Goal: Navigation & Orientation: Find specific page/section

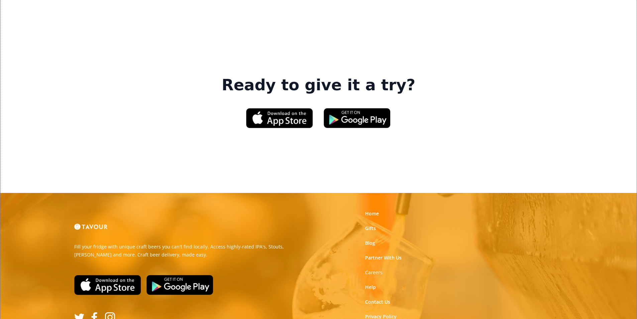
scroll to position [1012, 0]
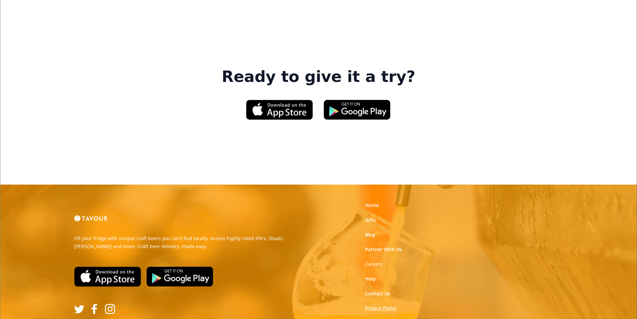
click at [371, 305] on link "Privacy Policy" at bounding box center [380, 308] width 31 height 7
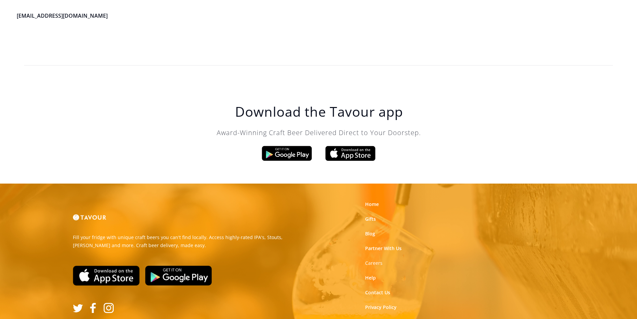
scroll to position [1904, 0]
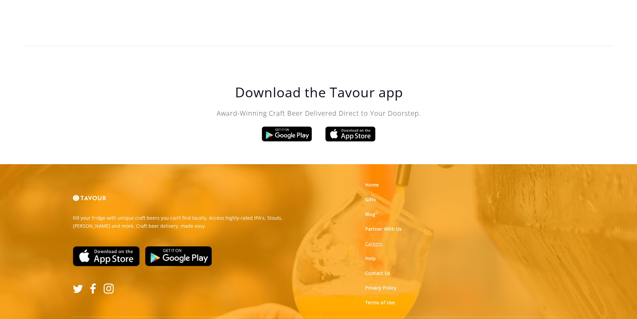
click at [376, 240] on strong "Careers" at bounding box center [373, 243] width 17 height 6
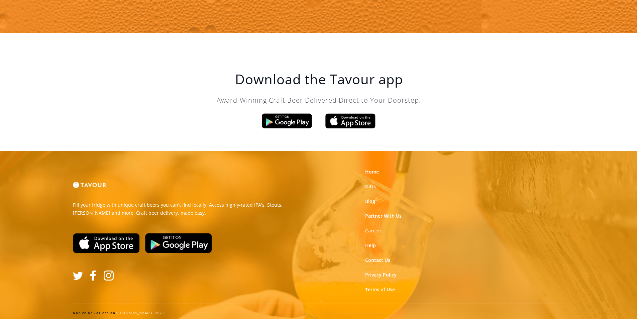
scroll to position [1134, 0]
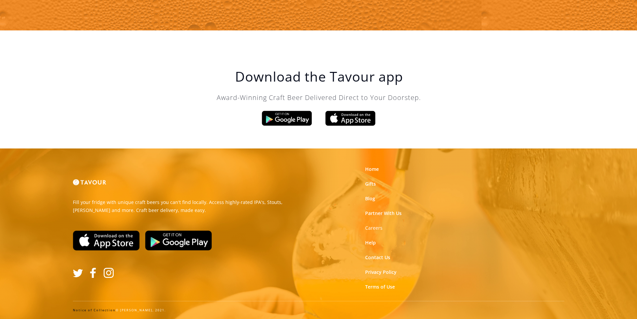
click at [112, 311] on link "Notice of Collection" at bounding box center [94, 310] width 43 height 4
